Goal: Information Seeking & Learning: Learn about a topic

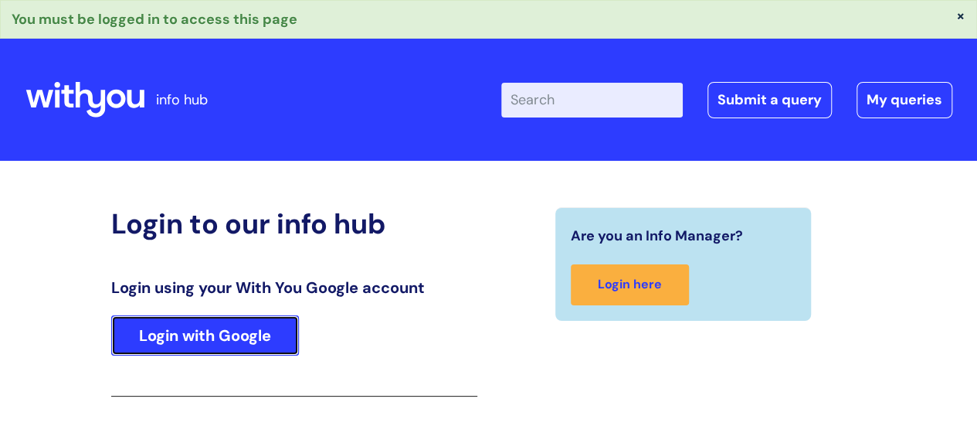
click at [196, 336] on link "Login with Google" at bounding box center [205, 335] width 188 height 40
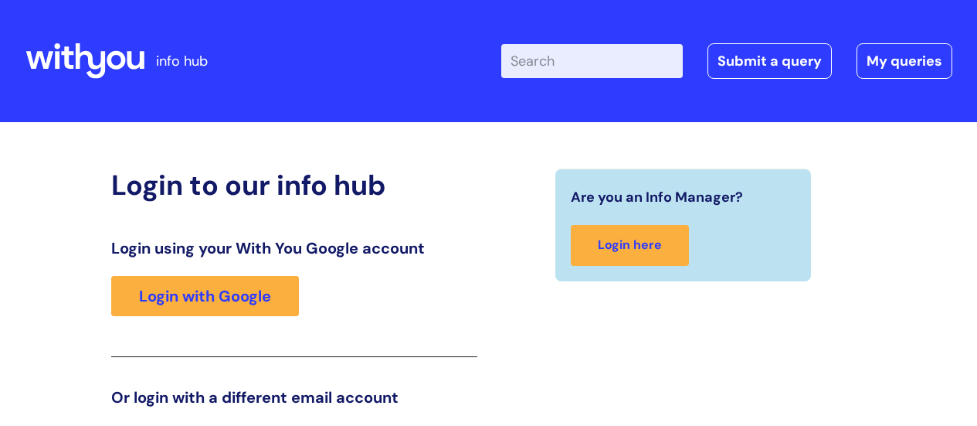
scroll to position [236, 0]
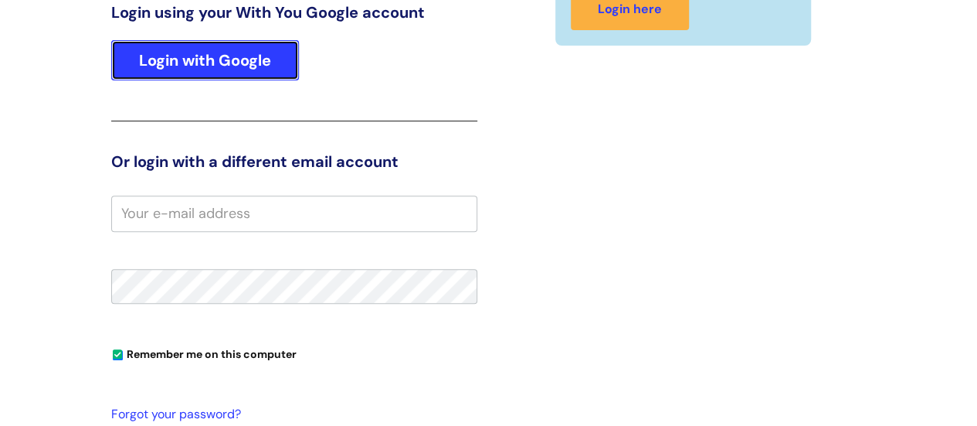
click at [217, 58] on link "Login with Google" at bounding box center [205, 60] width 188 height 40
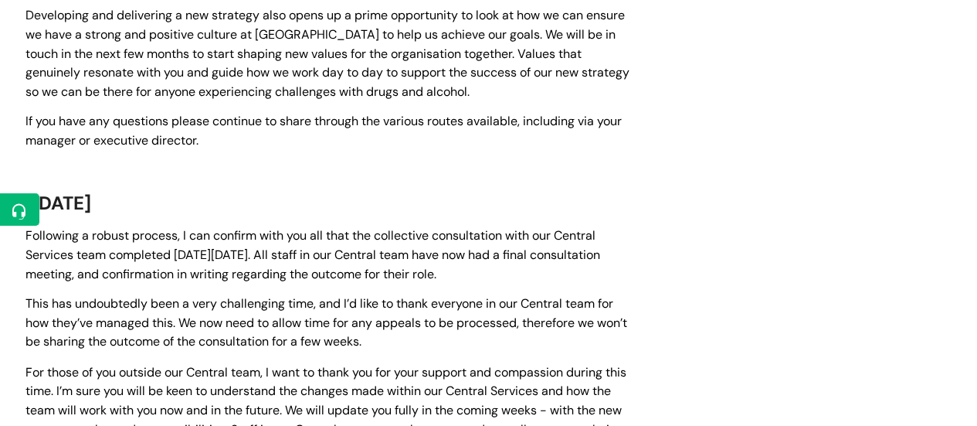
scroll to position [1097, 0]
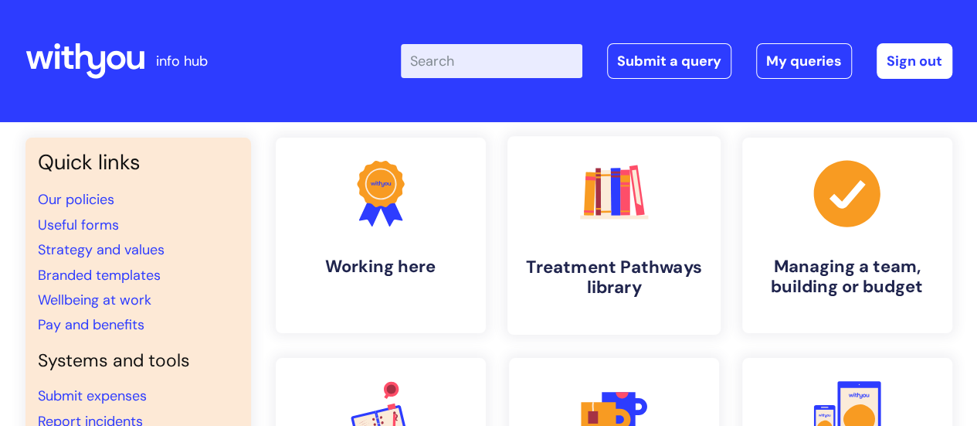
click at [588, 215] on rect at bounding box center [614, 217] width 68 height 4
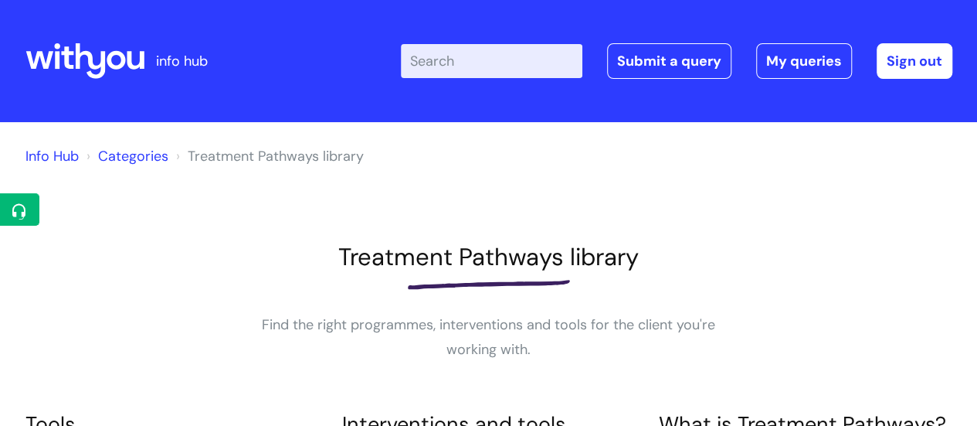
click at [460, 59] on input "Enter your search term here..." at bounding box center [491, 61] width 181 height 34
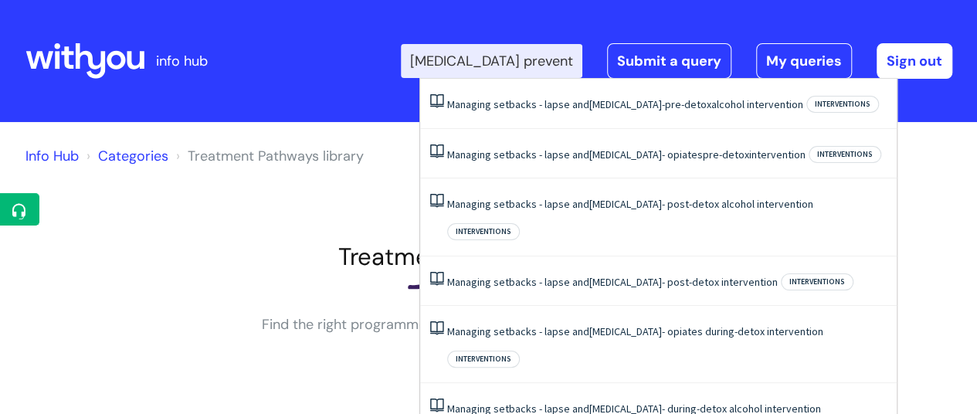
type input "relapse prevention"
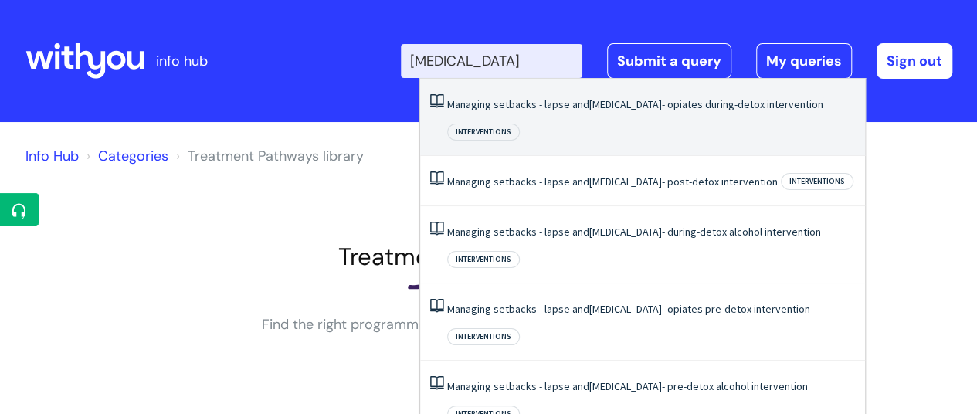
click at [564, 106] on link "Managing setbacks - lapse and relapse - opiates during-detox intervention" at bounding box center [635, 104] width 376 height 14
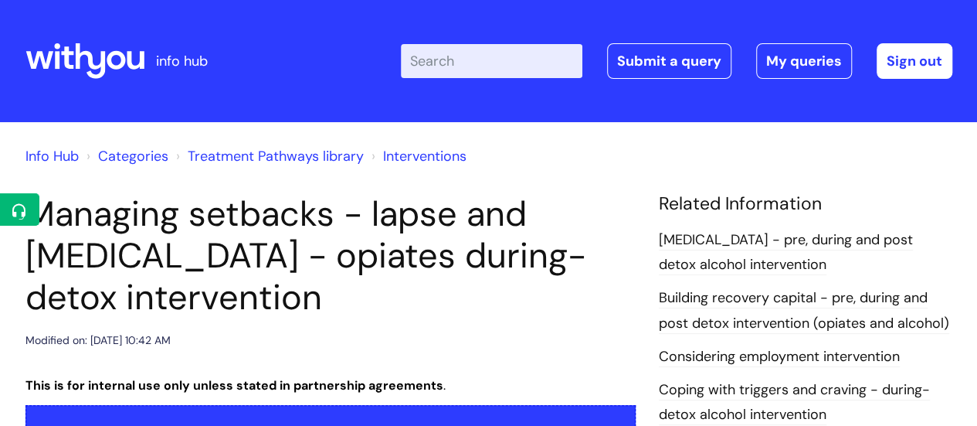
click at [459, 67] on input "Enter your search term here..." at bounding box center [491, 61] width 181 height 34
click at [455, 59] on input "a" at bounding box center [491, 61] width 181 height 34
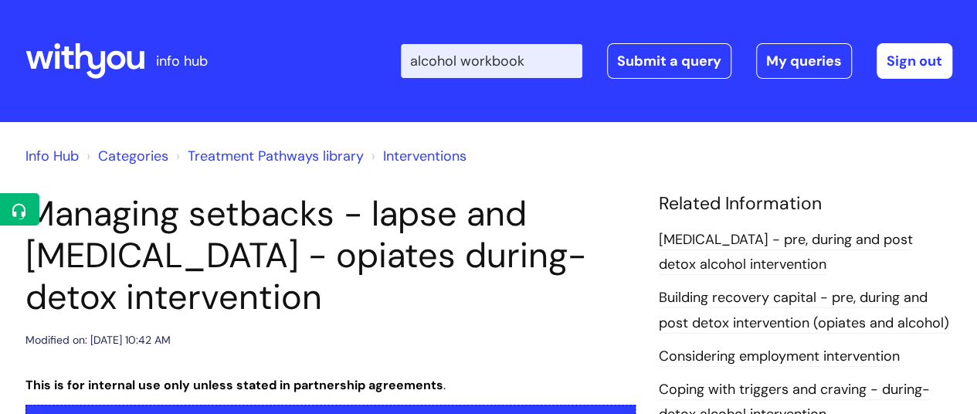
type input "alcohol workbook"
click button "Search" at bounding box center [0, 0] width 0 height 0
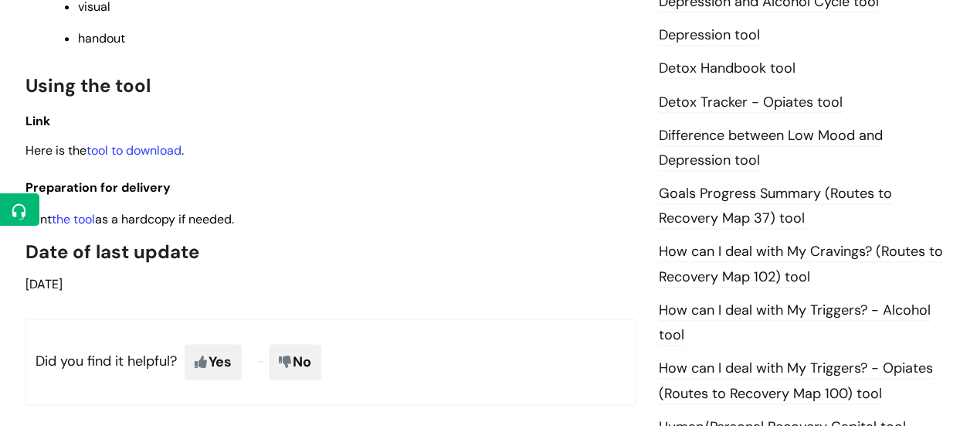
scroll to position [944, 0]
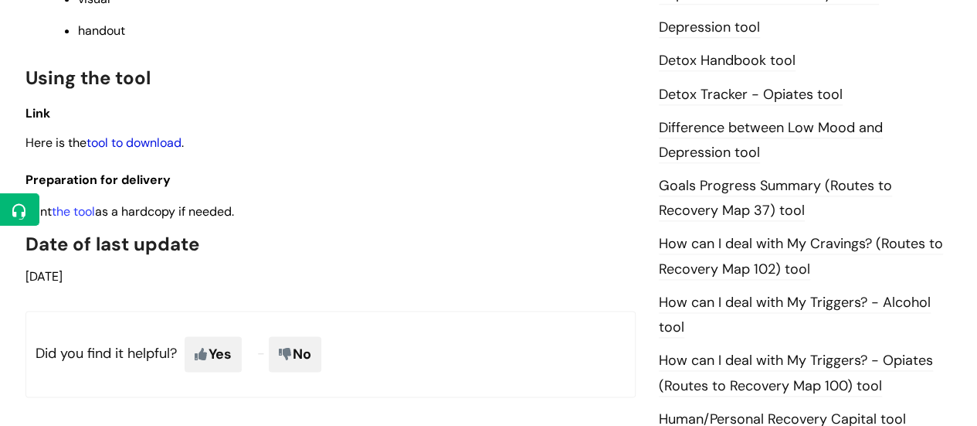
click at [144, 134] on link "tool to download" at bounding box center [133, 142] width 95 height 16
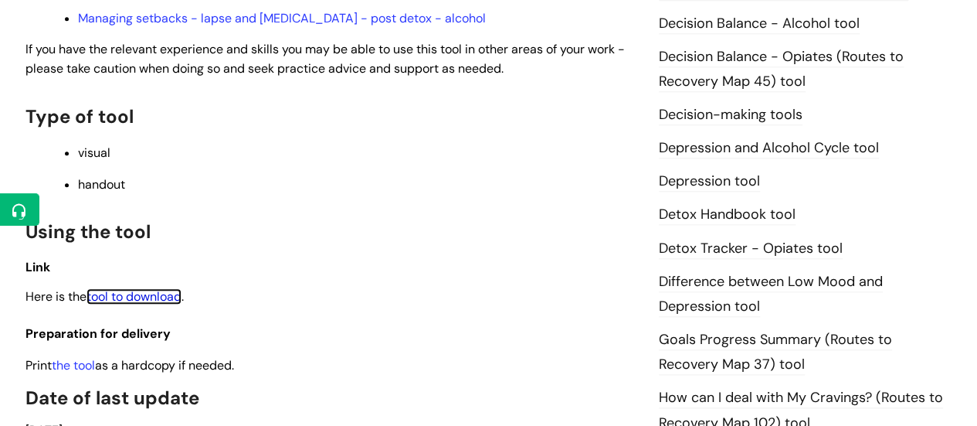
scroll to position [789, 0]
click at [84, 358] on link "the tool" at bounding box center [73, 366] width 43 height 16
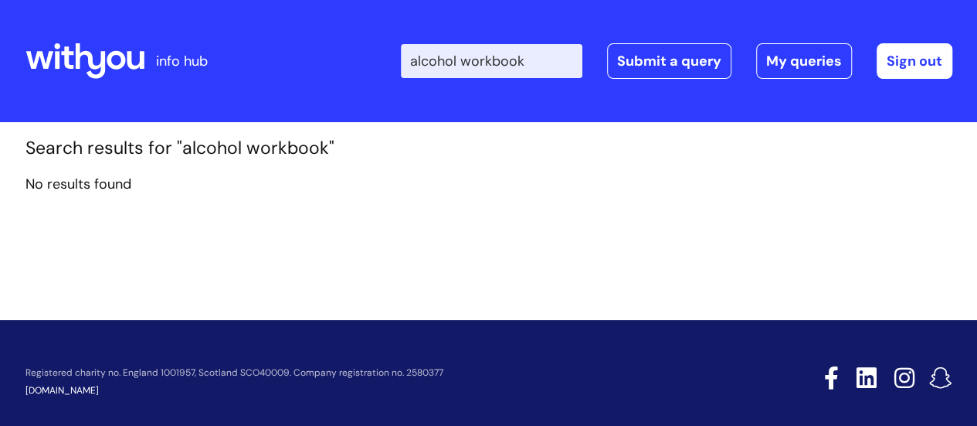
click at [455, 59] on input "alcohol workbook" at bounding box center [491, 61] width 181 height 34
drag, startPoint x: 0, startPoint y: 0, endPoint x: 455, endPoint y: 59, distance: 458.7
click at [455, 59] on input "alcohol workbook" at bounding box center [491, 61] width 181 height 34
type input "workbook"
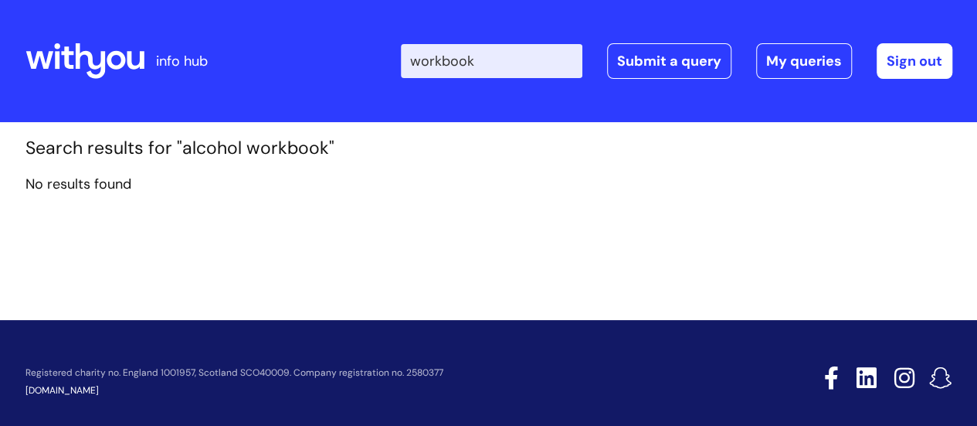
click button "Search" at bounding box center [0, 0] width 0 height 0
click at [68, 59] on icon at bounding box center [84, 60] width 119 height 37
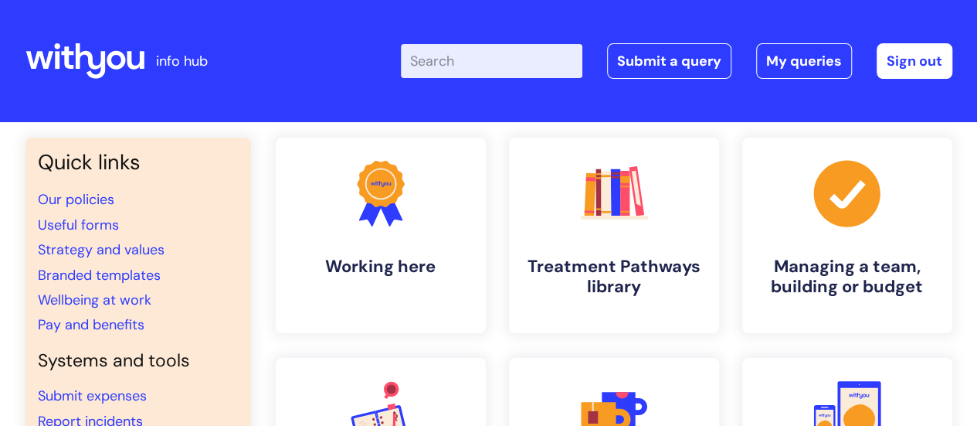
click at [496, 59] on input "Enter your search term here..." at bounding box center [491, 61] width 181 height 34
type input "workbook"
click button "Search" at bounding box center [0, 0] width 0 height 0
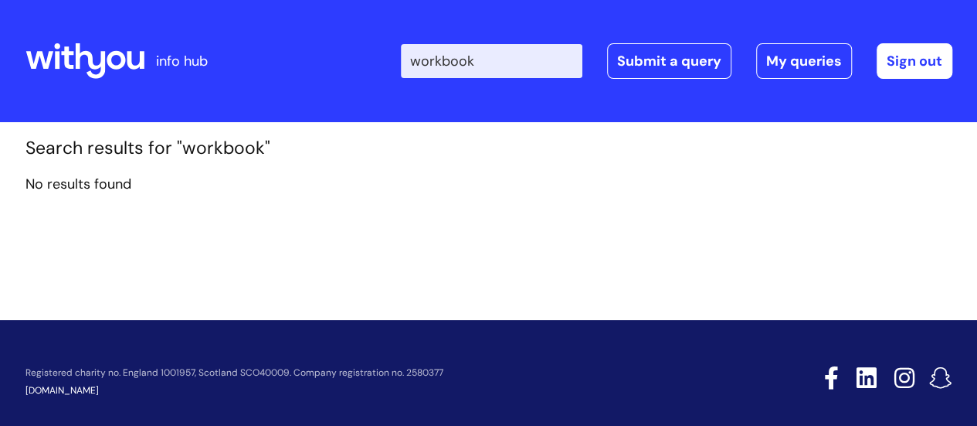
click at [43, 61] on icon at bounding box center [38, 60] width 27 height 18
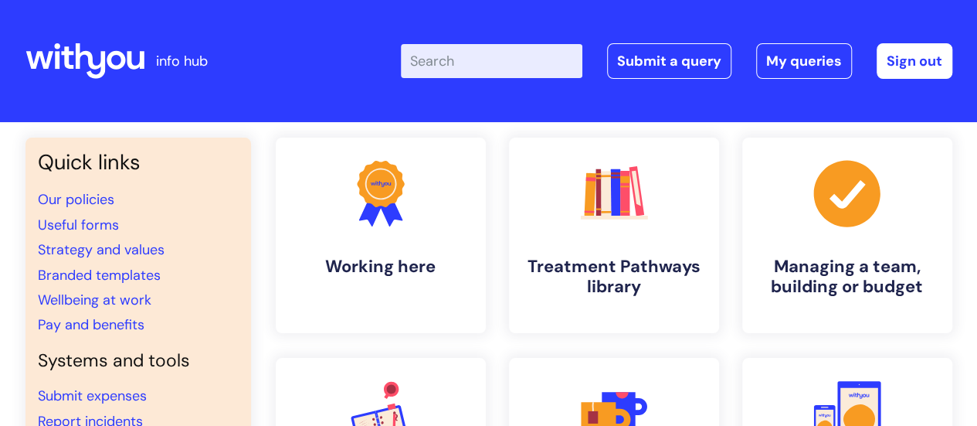
click at [477, 62] on input "Enter your search term here..." at bounding box center [491, 61] width 181 height 34
type input "relapse prevention"
click button "Search" at bounding box center [0, 0] width 0 height 0
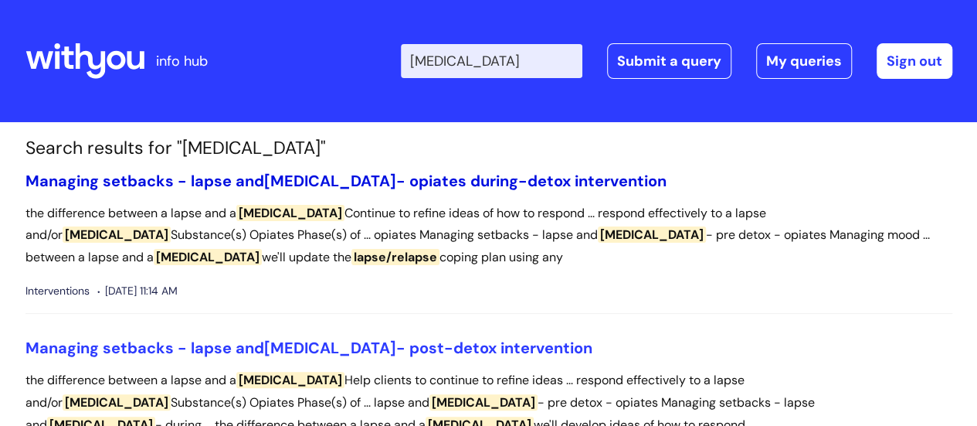
click at [429, 175] on link "Managing setbacks - lapse and relapse - opiates during-detox intervention" at bounding box center [345, 181] width 641 height 20
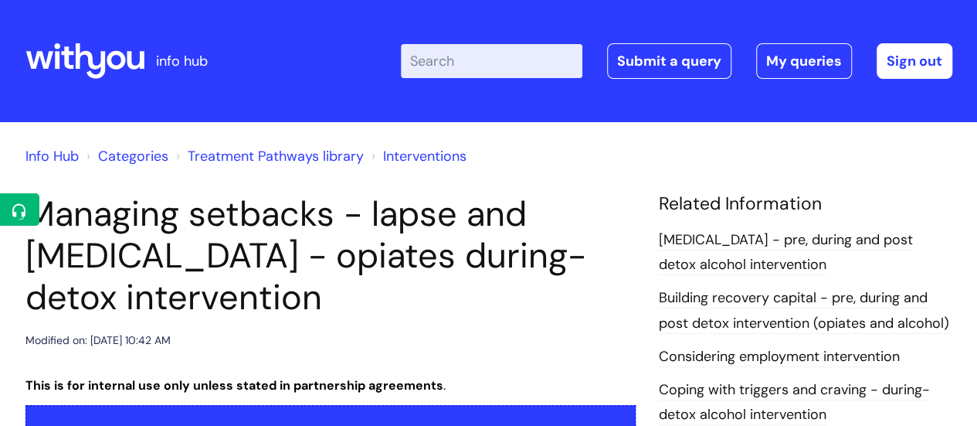
click at [490, 57] on input "Enter your search term here..." at bounding box center [491, 61] width 181 height 34
type input "alcohol relapse"
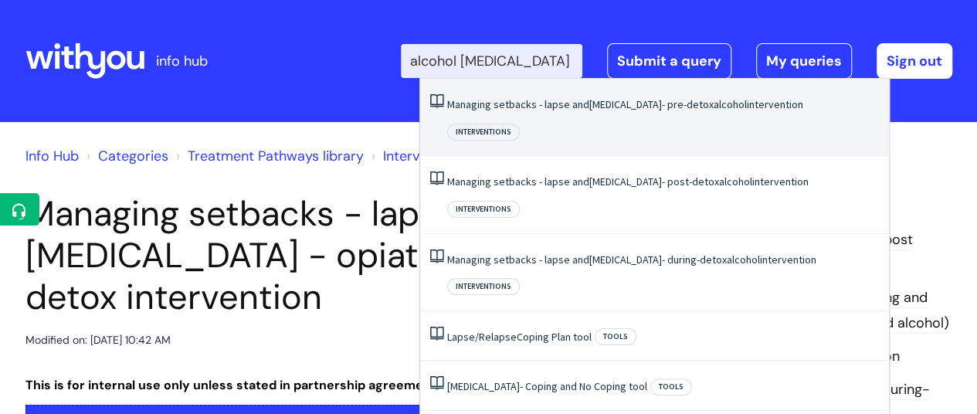
click at [531, 117] on li "Managing setbacks - lapse and relapse - pre-detox alcohol intervention Interven…" at bounding box center [654, 117] width 469 height 77
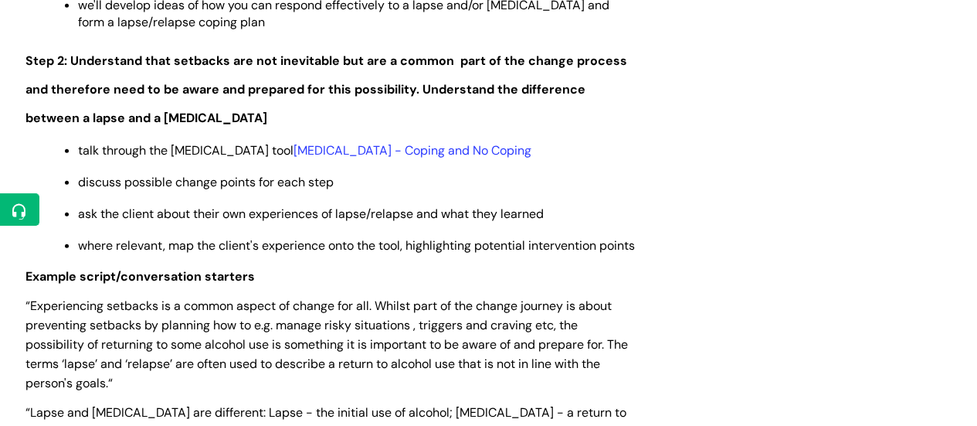
scroll to position [1976, 0]
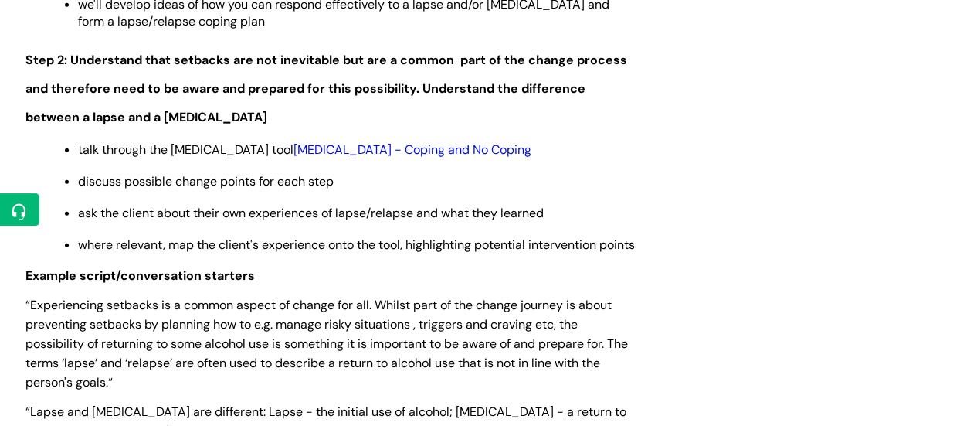
click at [415, 152] on link "Relapse - Coping and No Coping" at bounding box center [412, 149] width 238 height 16
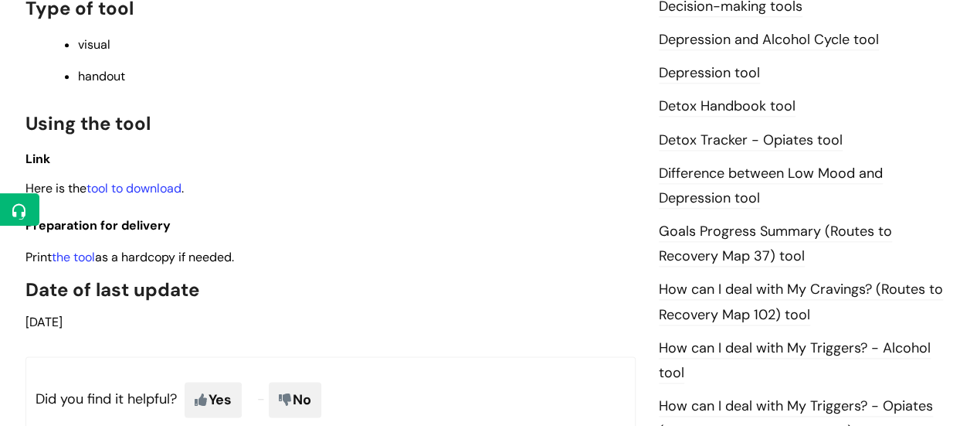
scroll to position [927, 0]
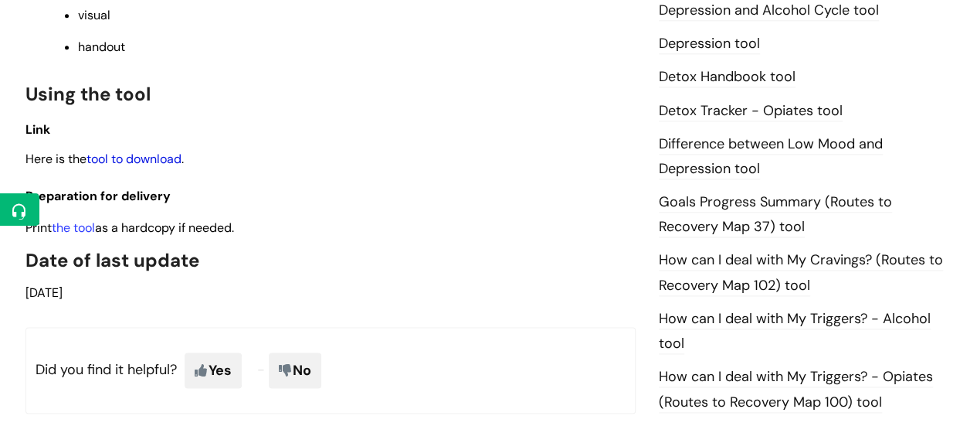
click at [150, 151] on link "tool to download" at bounding box center [133, 159] width 95 height 16
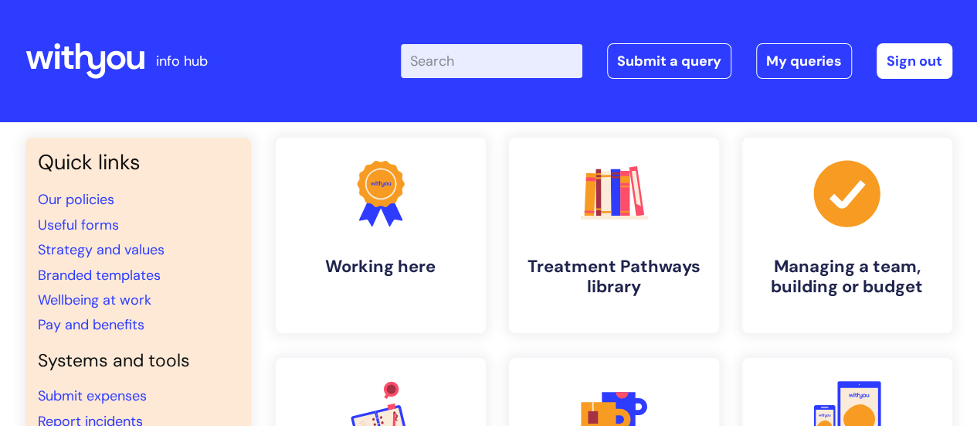
click at [459, 64] on input "Enter your search term here..." at bounding box center [491, 61] width 181 height 34
type input "[MEDICAL_DATA]"
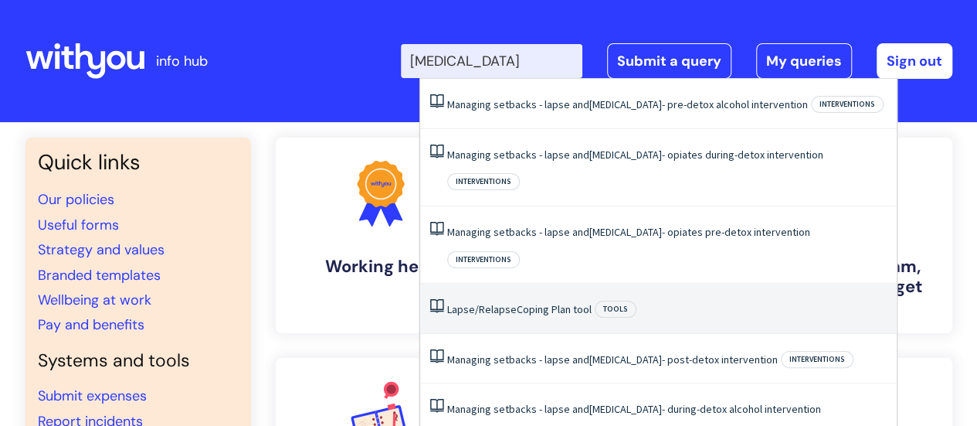
click at [516, 302] on link "Lapse/Relapse Coping Plan tool" at bounding box center [519, 309] width 144 height 14
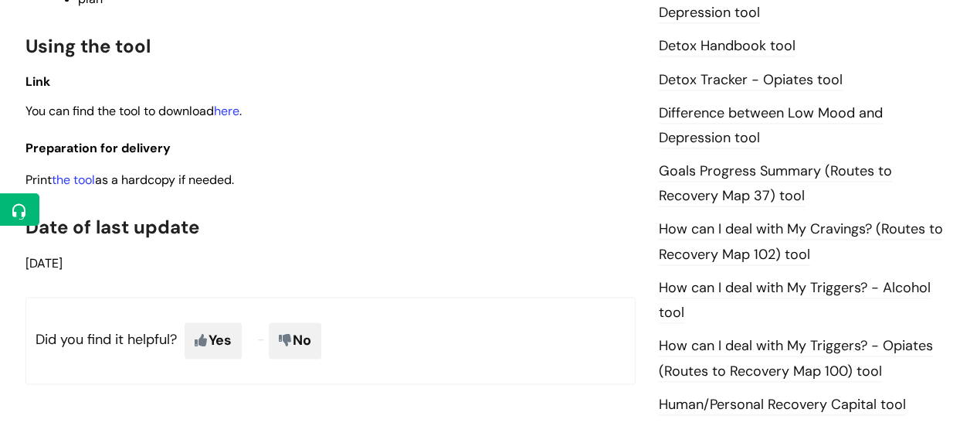
scroll to position [959, 0]
click at [229, 112] on link "here" at bounding box center [226, 110] width 25 height 16
